Goal: Check status

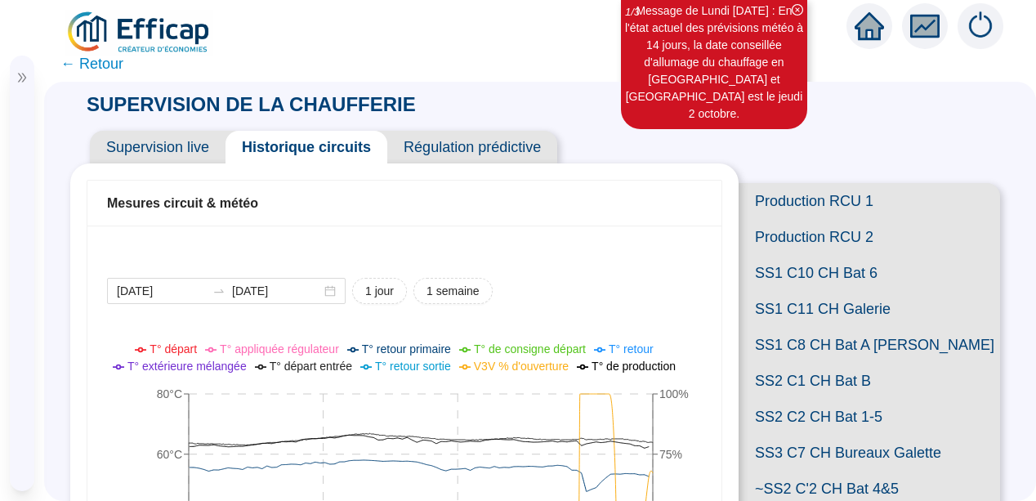
scroll to position [392, 0]
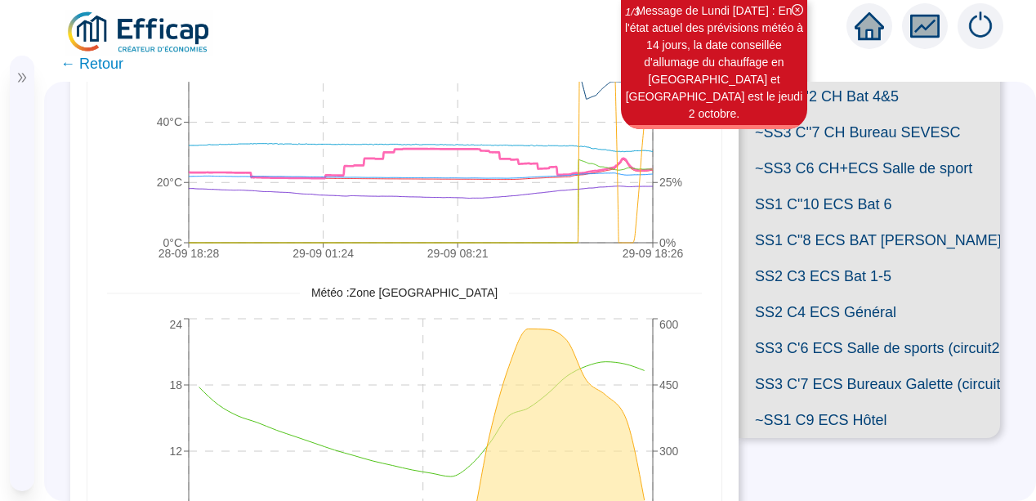
click at [868, 42] on span "SS2 C2 CH Bat 1-5" at bounding box center [869, 25] width 261 height 36
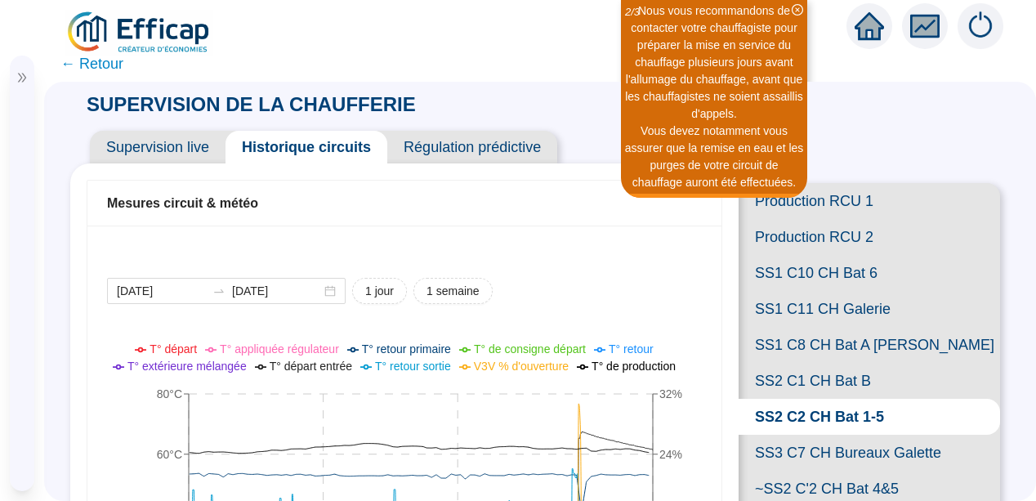
click at [172, 143] on span "Supervision live" at bounding box center [158, 147] width 136 height 33
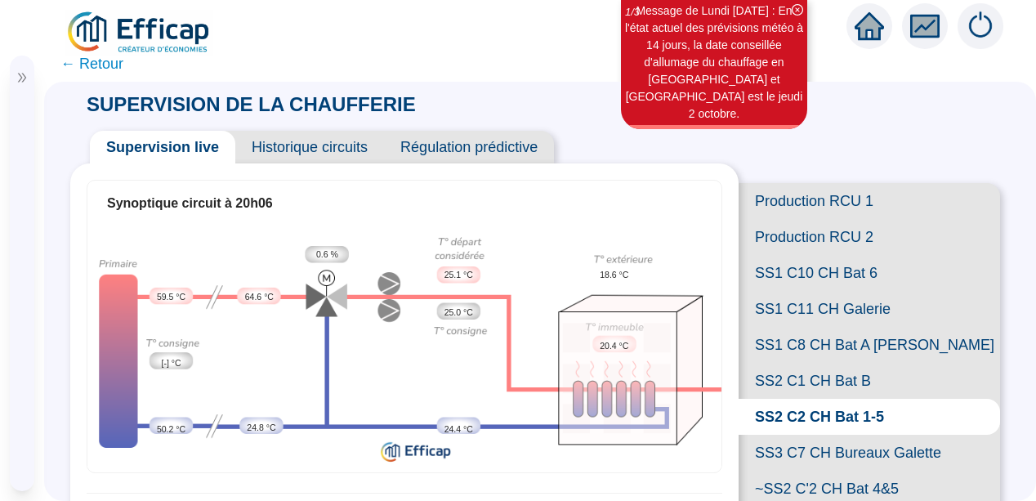
click at [829, 289] on span "SS1 C10 CH Bat 6" at bounding box center [869, 273] width 261 height 36
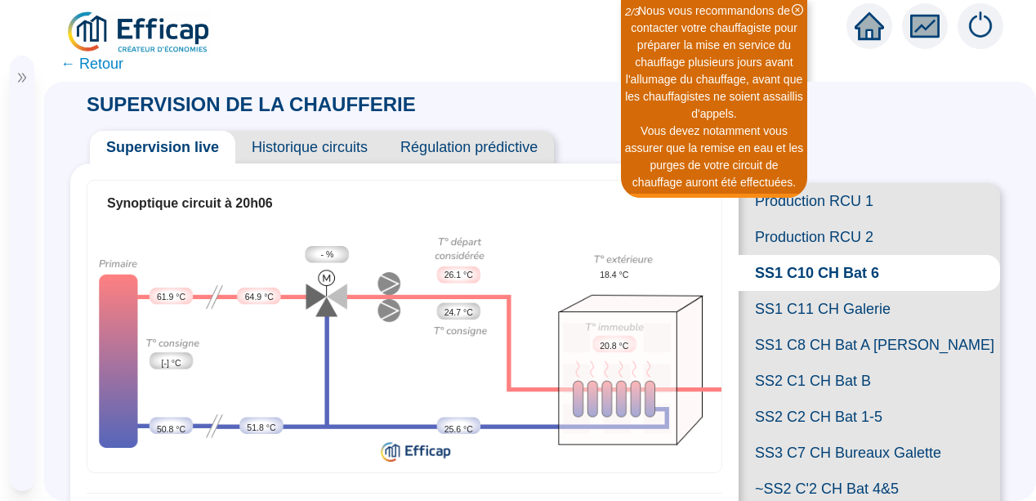
click at [841, 363] on span "SS1 C8 CH Bat A [PERSON_NAME]" at bounding box center [869, 345] width 261 height 36
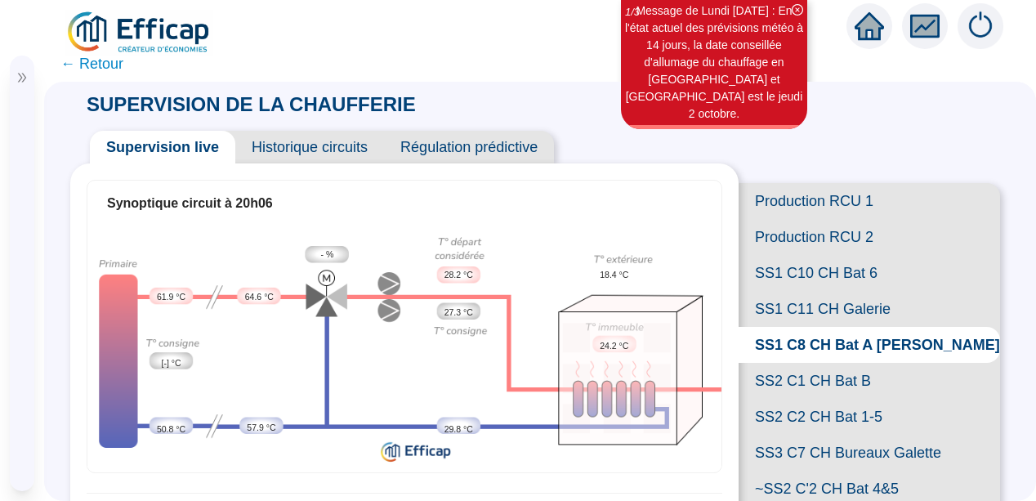
click at [823, 435] on span "SS2 C2 CH Bat 1-5" at bounding box center [869, 417] width 261 height 36
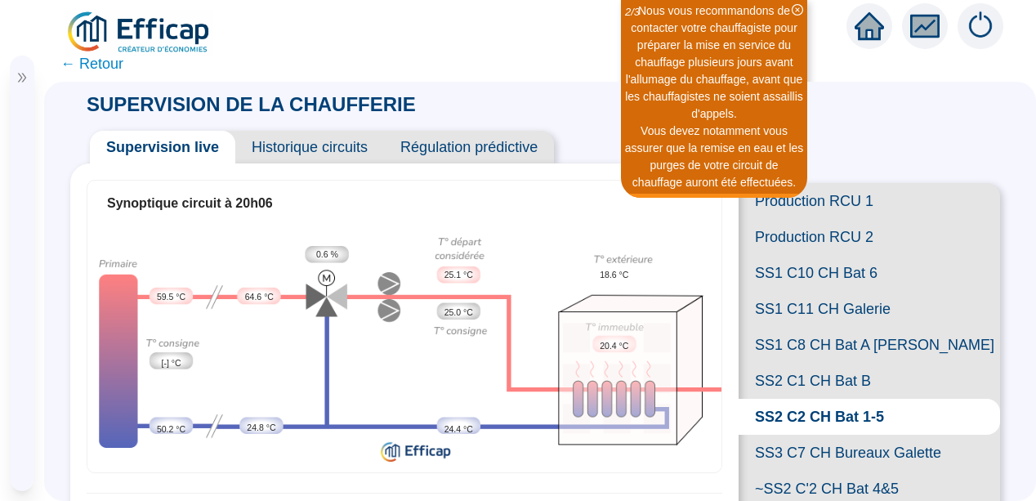
click at [316, 154] on span "Historique circuits" at bounding box center [309, 147] width 149 height 33
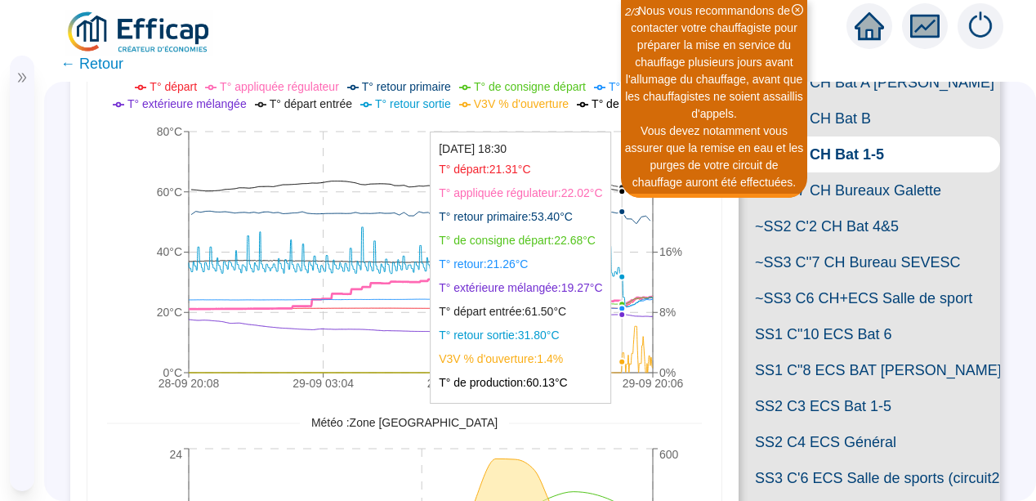
scroll to position [261, 0]
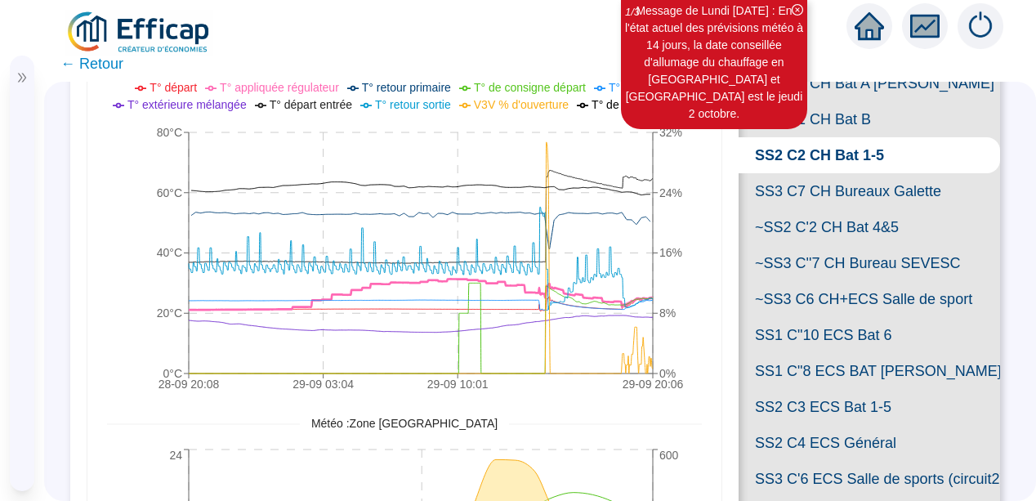
click at [810, 209] on span "SS3 C7 CH Bureaux Galette" at bounding box center [869, 191] width 261 height 36
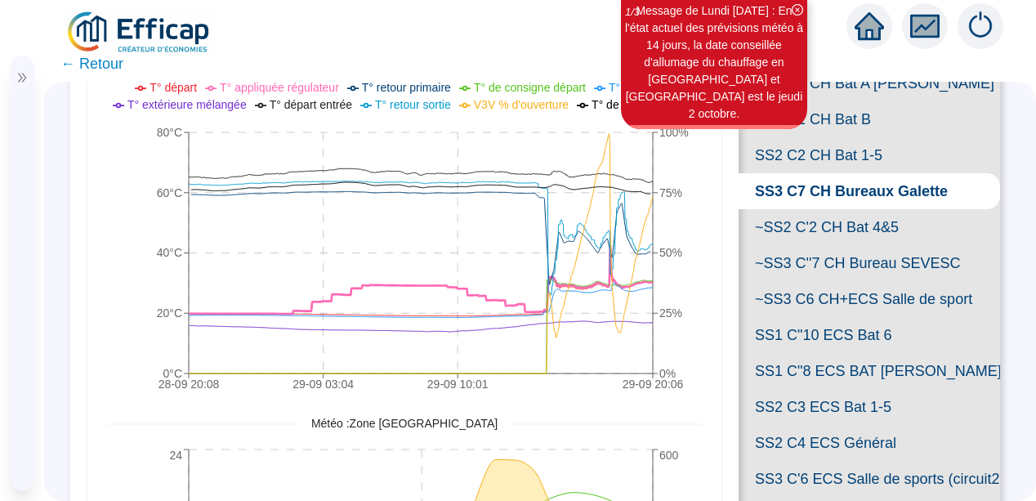
click at [842, 101] on span "SS1 C8 CH Bat A [PERSON_NAME]" at bounding box center [869, 83] width 261 height 36
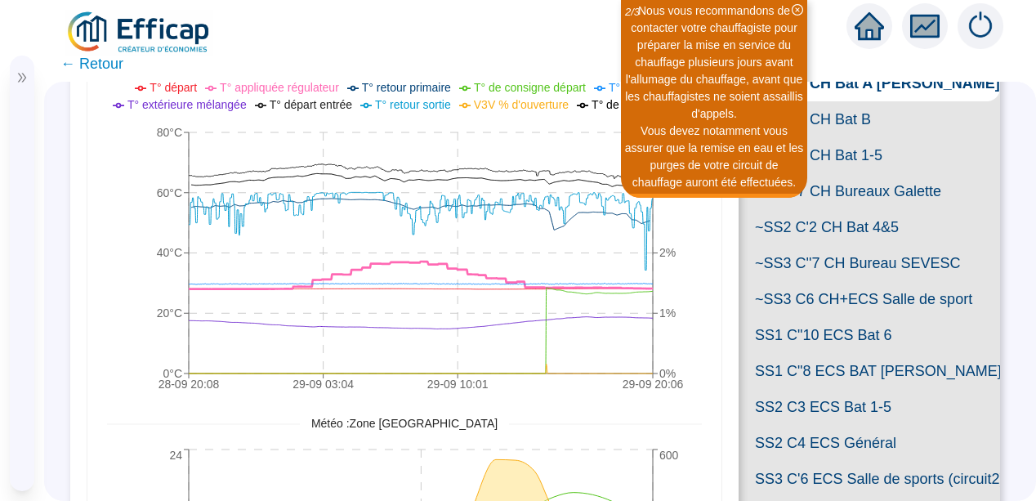
click at [826, 137] on span "SS2 C1 CH Bat B" at bounding box center [869, 119] width 261 height 36
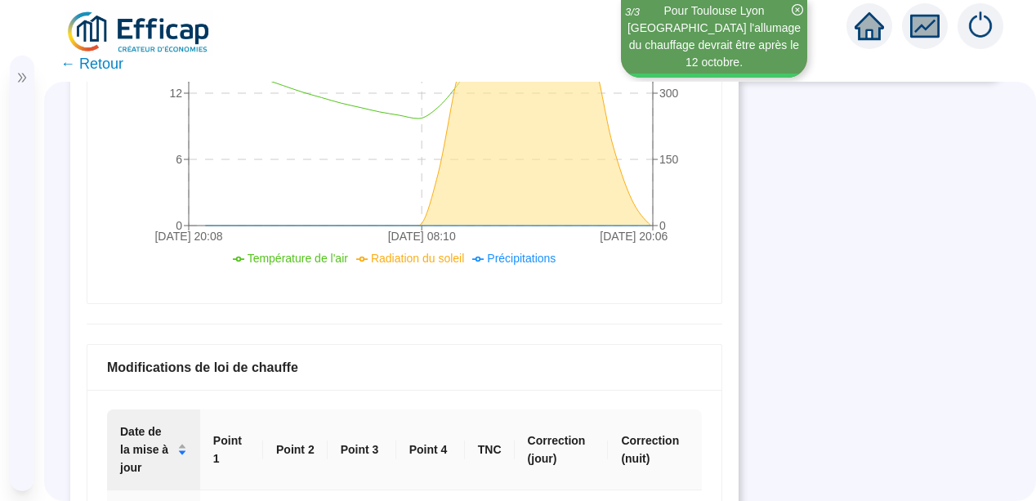
scroll to position [817, 0]
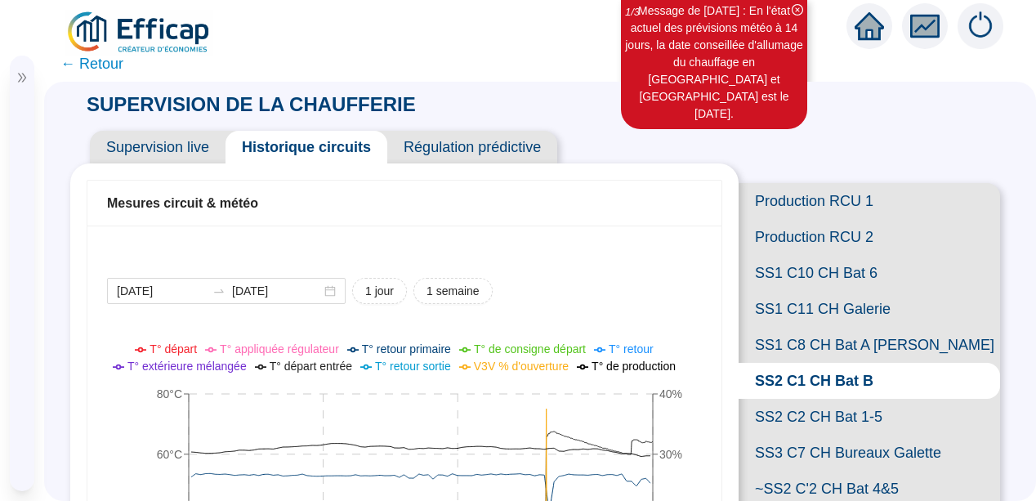
scroll to position [817, 0]
